Goal: Understand process/instructions: Learn how to perform a task or action

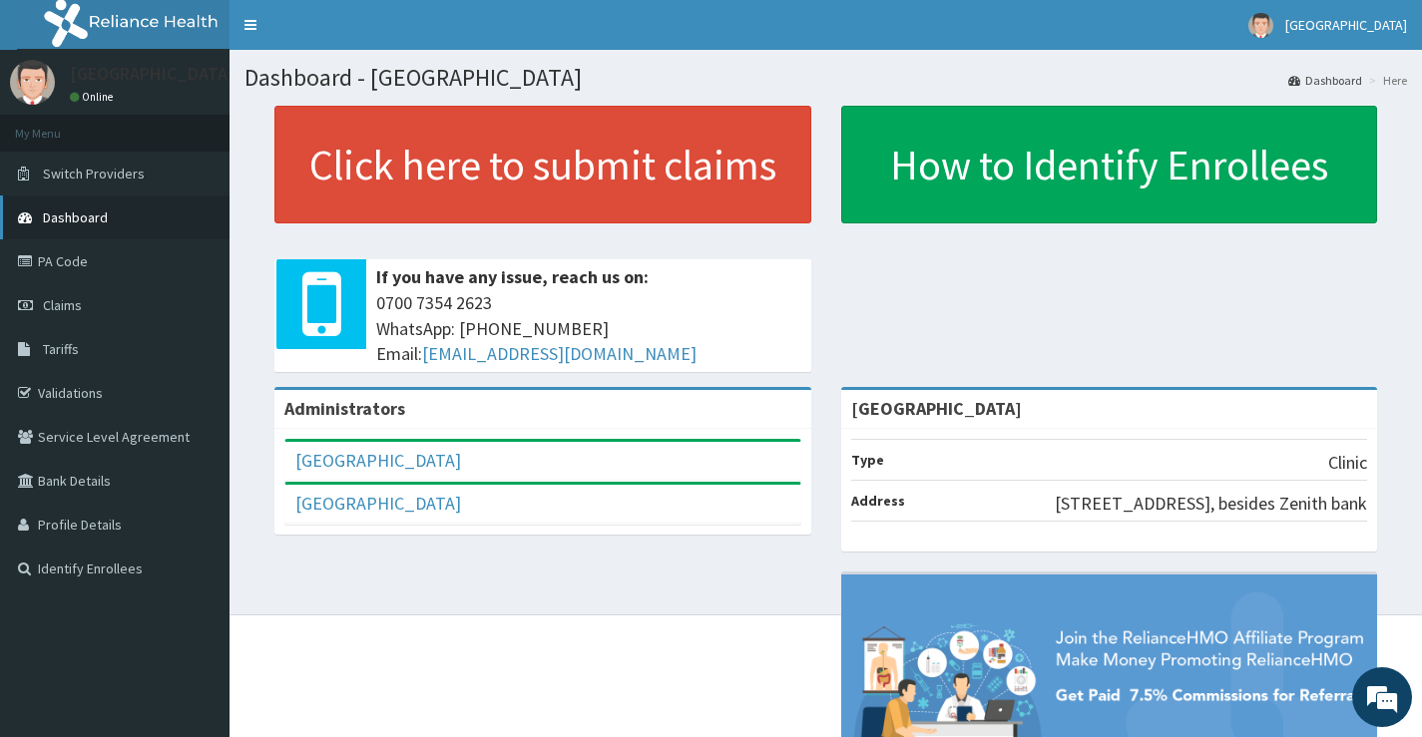
click at [73, 220] on span "Dashboard" at bounding box center [75, 218] width 65 height 18
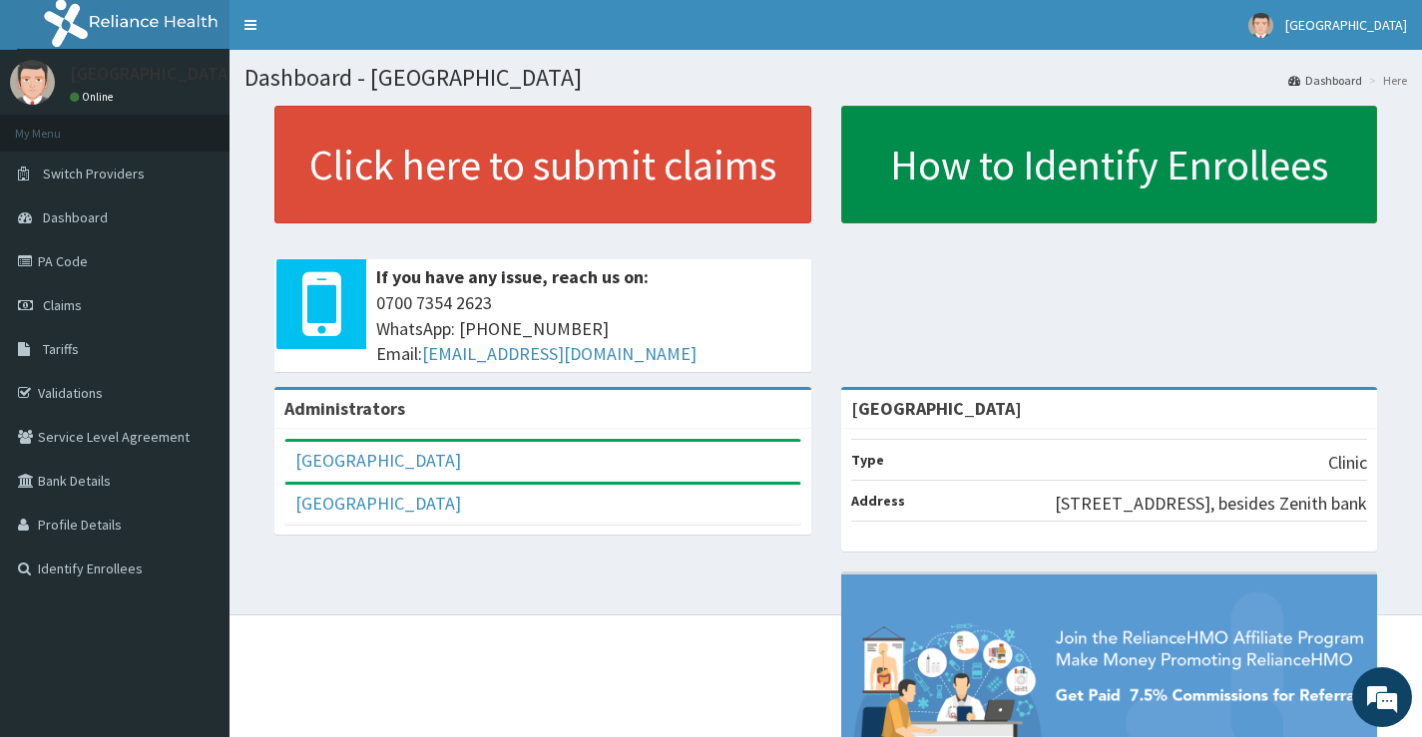
click at [958, 175] on link "How to Identify Enrollees" at bounding box center [1109, 165] width 537 height 118
